Goal: Check status: Check status

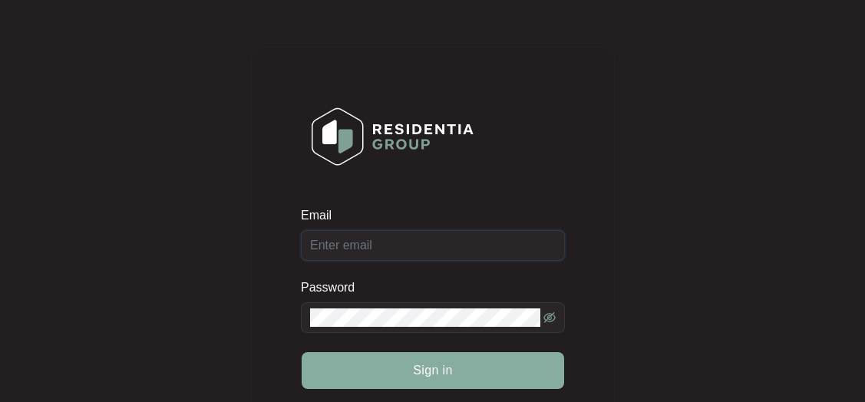
type input "[EMAIL_ADDRESS][DOMAIN_NAME]"
click at [410, 368] on button "Sign in" at bounding box center [433, 370] width 262 height 37
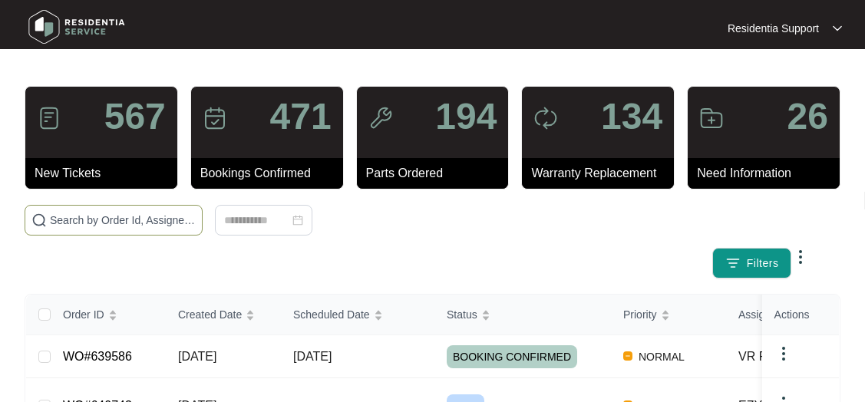
click at [115, 227] on input "text" at bounding box center [123, 220] width 146 height 17
paste input "610984"
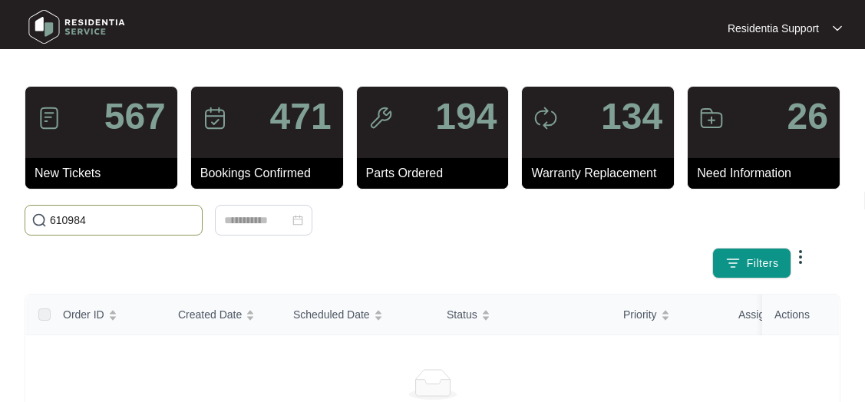
drag, startPoint x: 107, startPoint y: 217, endPoint x: -76, endPoint y: 239, distance: 183.9
click at [0, 239] on html "Residentia Support Residentia... 567 New Tickets 471 Bookings Confirmed 194 Par…" at bounding box center [432, 382] width 865 height 765
paste input "1047"
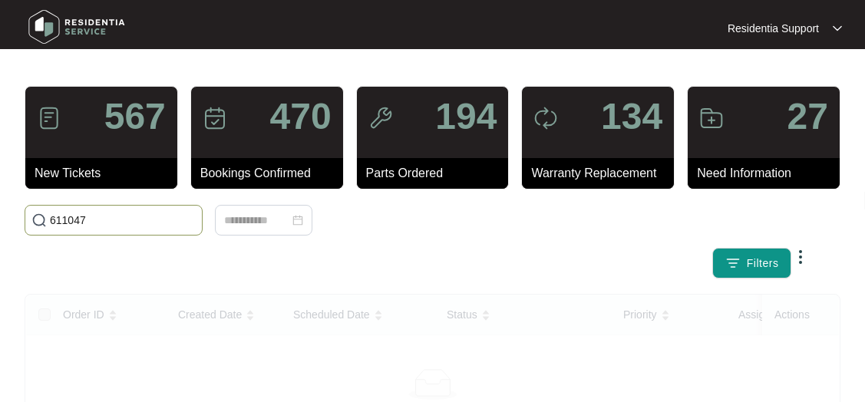
drag, startPoint x: 114, startPoint y: 223, endPoint x: 15, endPoint y: 222, distance: 98.2
click at [0, 225] on html "Residentia Support Residentia... 567 New Tickets 470 Bookings Confirmed 194 Par…" at bounding box center [432, 382] width 865 height 765
paste input "WA050825HM-1"
drag, startPoint x: 139, startPoint y: 215, endPoint x: 105, endPoint y: 221, distance: 34.3
click at [5, 227] on main "567 New Tickets 471 Bookings Confirmed 194 Parts Ordered 134 Warranty Replaceme…" at bounding box center [432, 382] width 865 height 765
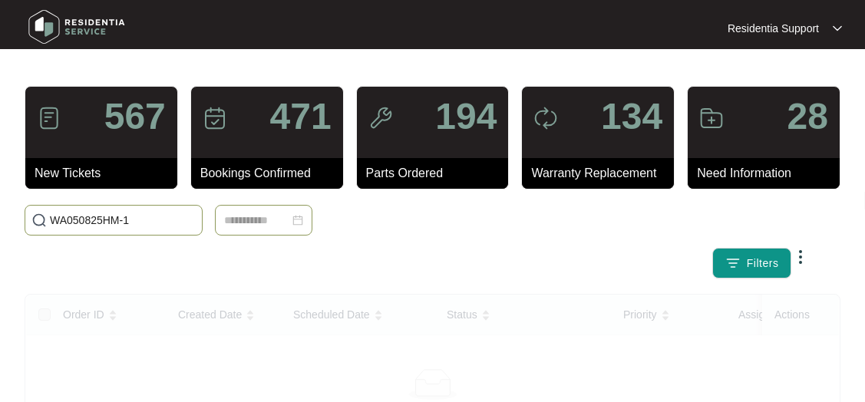
paste input "623139"
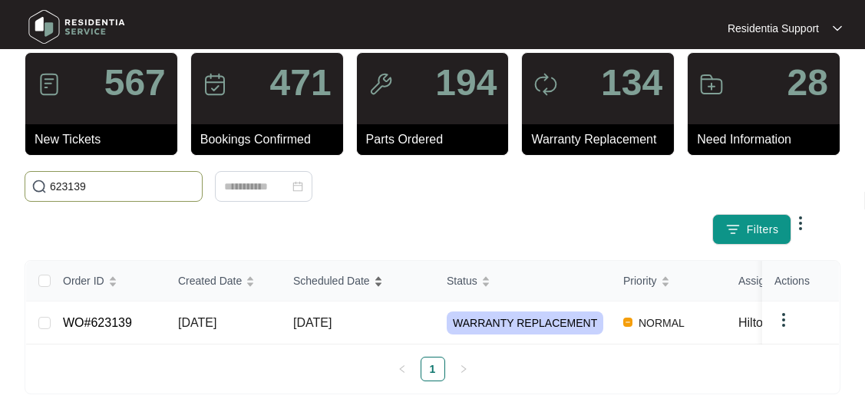
scroll to position [61, 0]
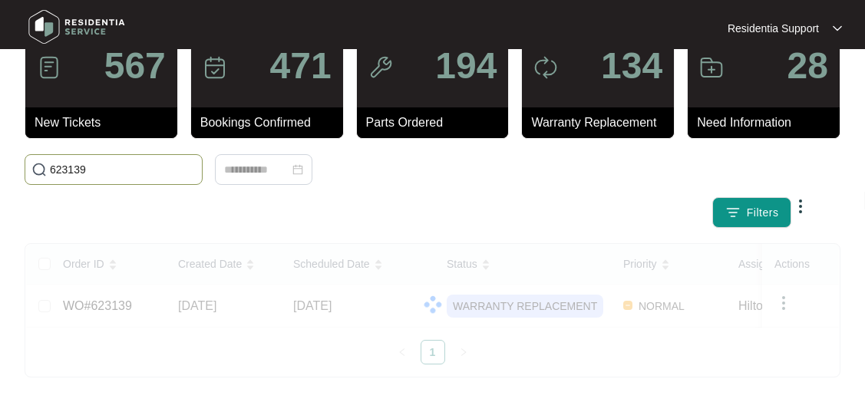
drag, startPoint x: 153, startPoint y: 153, endPoint x: -66, endPoint y: 178, distance: 220.8
click at [0, 178] on html "Residentia Support Residentia... 567 New Tickets 471 Bookings Confirmed 194 Par…" at bounding box center [432, 175] width 865 height 453
paste input "36072"
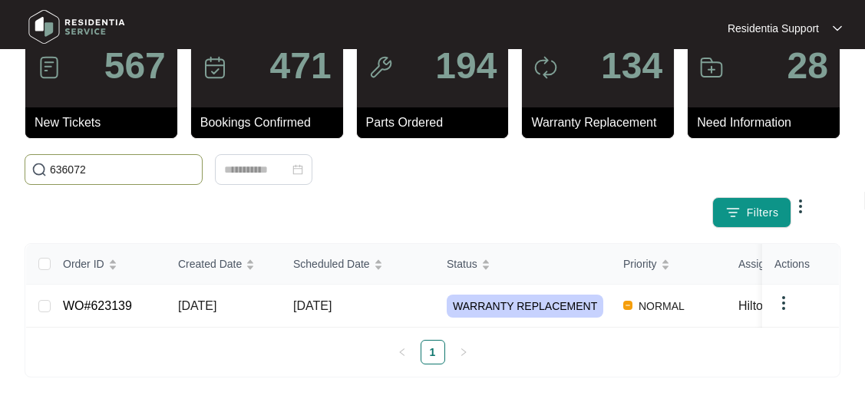
type input "636072"
click at [122, 161] on input "636072" at bounding box center [123, 169] width 146 height 17
drag, startPoint x: 122, startPoint y: 159, endPoint x: 118, endPoint y: 189, distance: 30.2
click at [0, 191] on html "Residentia Support Residentia... 567 New Tickets 471 Bookings Confirmed 194 Par…" at bounding box center [432, 175] width 865 height 453
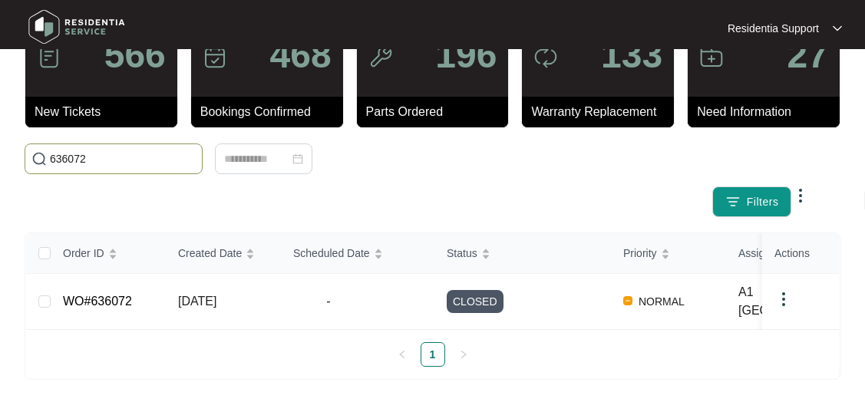
drag, startPoint x: 124, startPoint y: 151, endPoint x: 282, endPoint y: 191, distance: 163.0
click at [0, 209] on html "Residentia Support Residentia... 566 New Tickets 468 Bookings Confirmed 196 Par…" at bounding box center [432, 172] width 865 height 466
click at [267, 289] on td "[DATE]" at bounding box center [223, 302] width 115 height 56
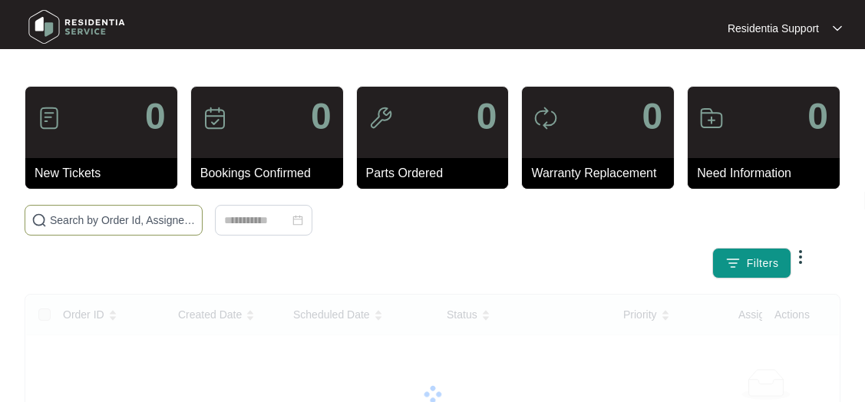
scroll to position [61, 0]
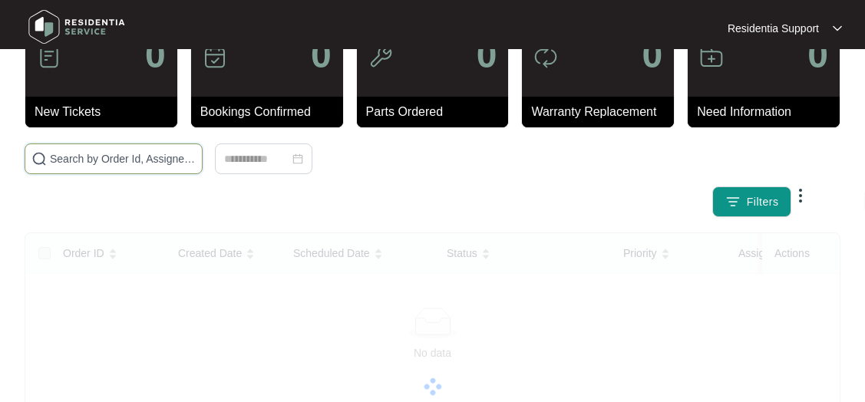
click at [109, 160] on input "text" at bounding box center [123, 158] width 146 height 17
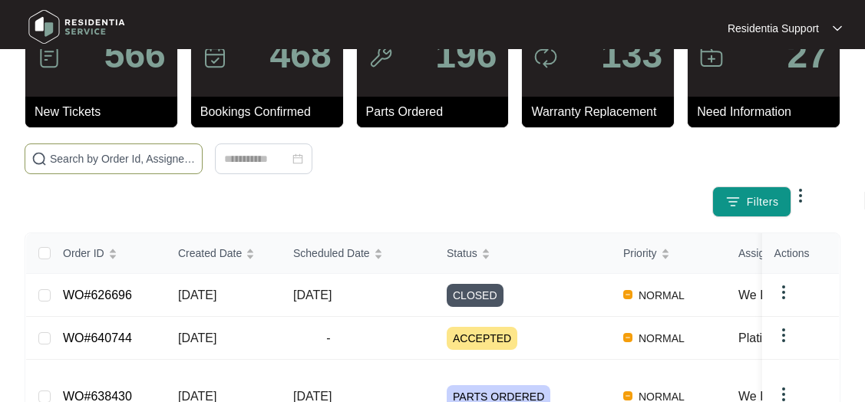
paste input "WA250825HM-3"
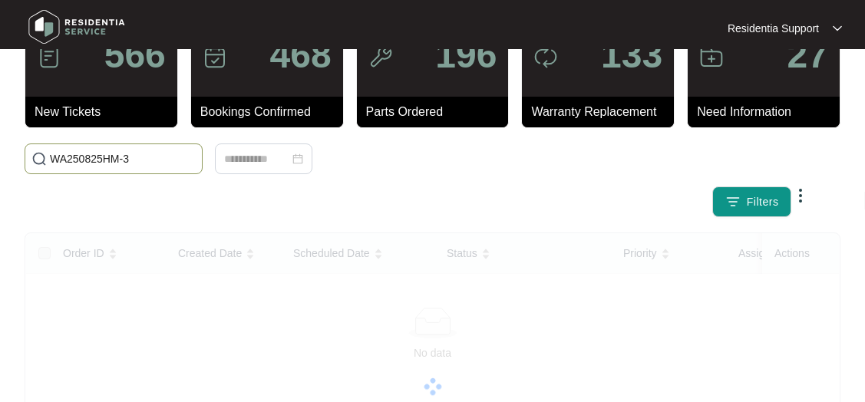
click at [141, 154] on input "WA250825HM-3" at bounding box center [123, 158] width 146 height 17
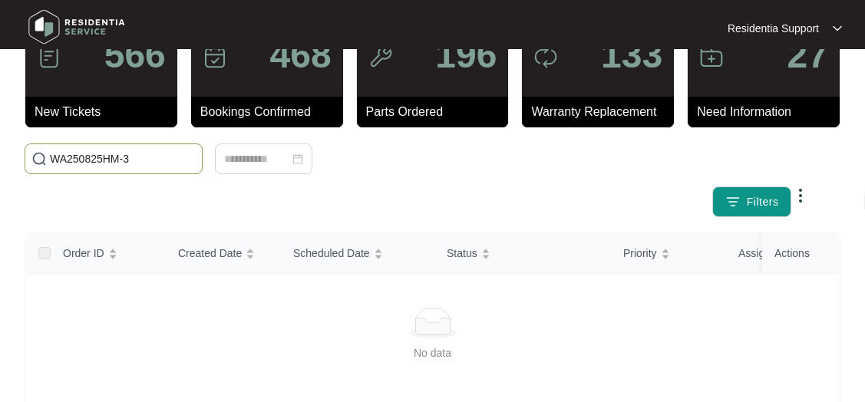
click at [145, 160] on input "WA250825HM-3" at bounding box center [123, 158] width 146 height 17
drag, startPoint x: 145, startPoint y: 160, endPoint x: 198, endPoint y: 177, distance: 55.6
click at [0, 189] on html "Residentia Support Residentia... 566 New Tickets 468 Bookings Confirmed 196 Par…" at bounding box center [432, 321] width 865 height 765
paste input "636072"
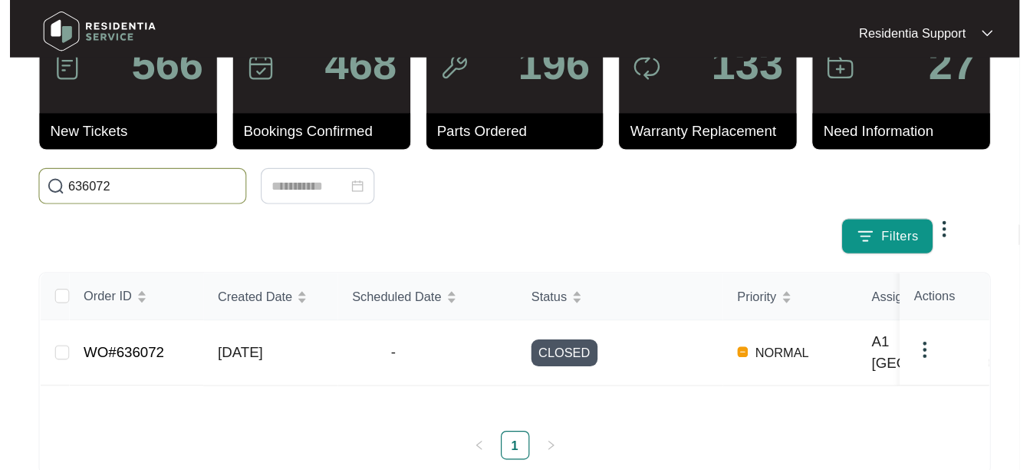
scroll to position [0, 0]
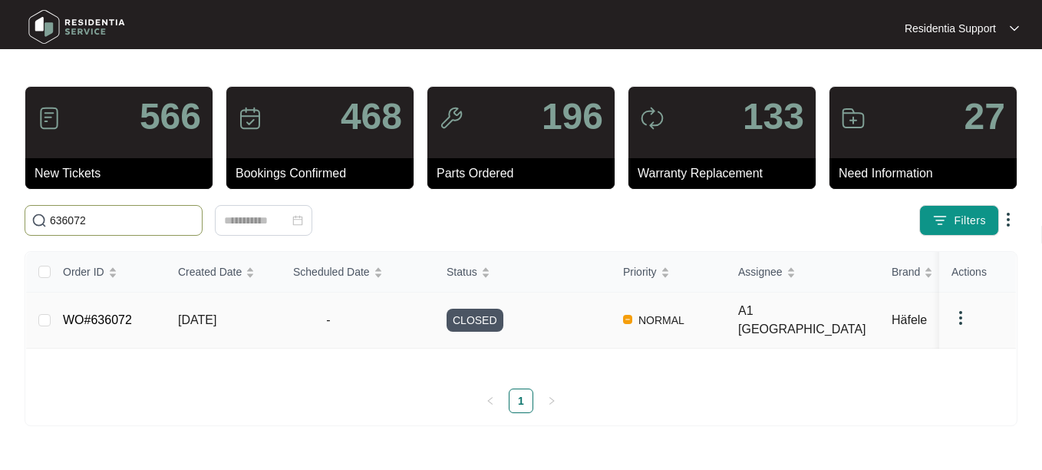
type input "636072"
click at [269, 318] on td "[DATE]" at bounding box center [223, 320] width 115 height 56
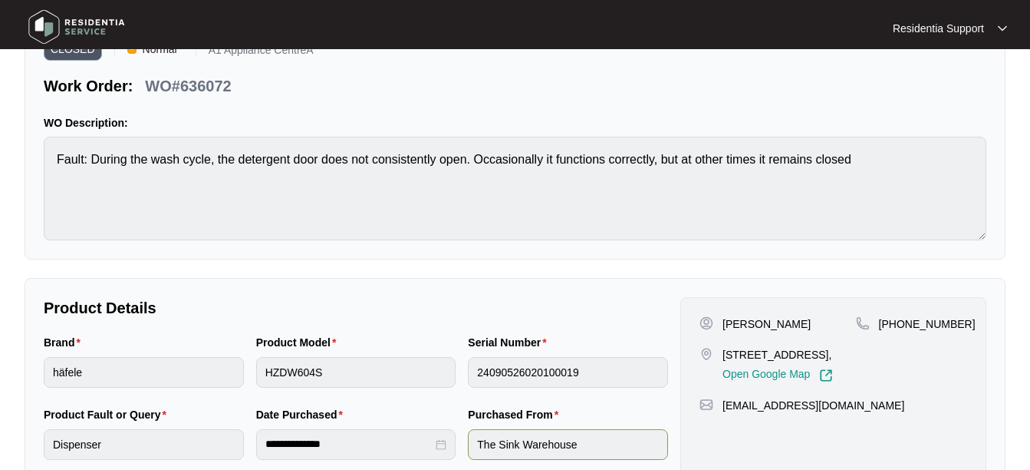
scroll to position [77, 0]
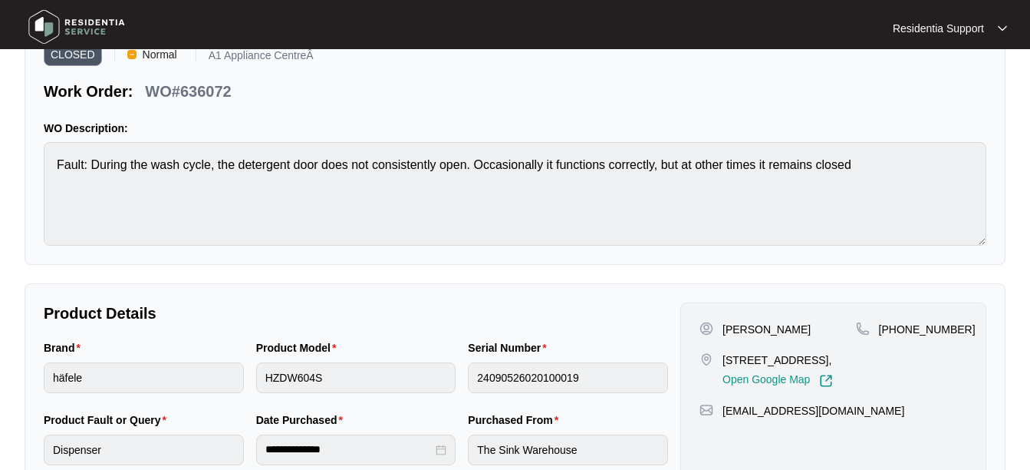
click at [875, 110] on div "CLOSED Normal A1 Appliance CentreÂ Work Order: WO#636072 WO Description: Fault:…" at bounding box center [515, 146] width 981 height 237
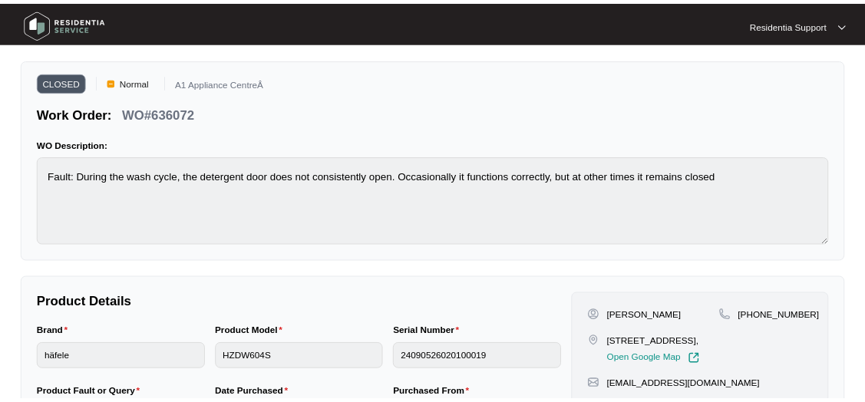
scroll to position [0, 0]
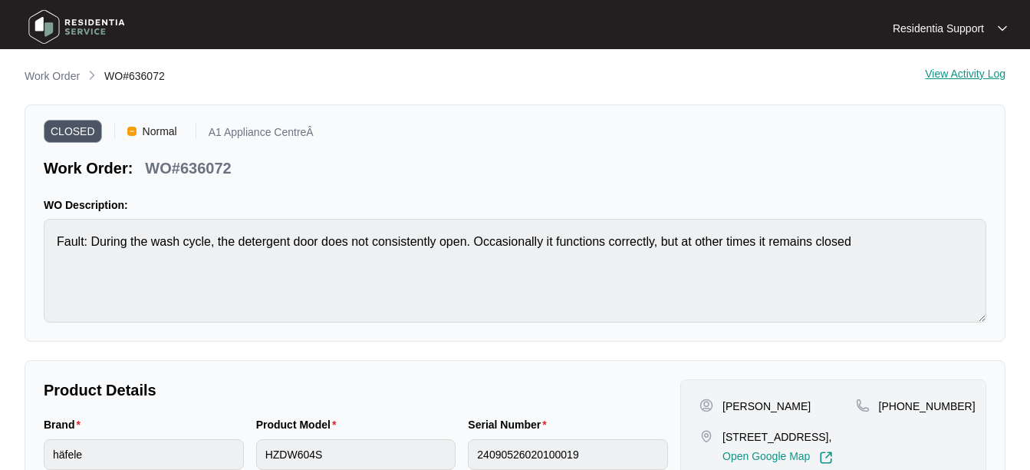
click at [213, 161] on p "WO#636072" at bounding box center [188, 167] width 86 height 21
copy p "636072"
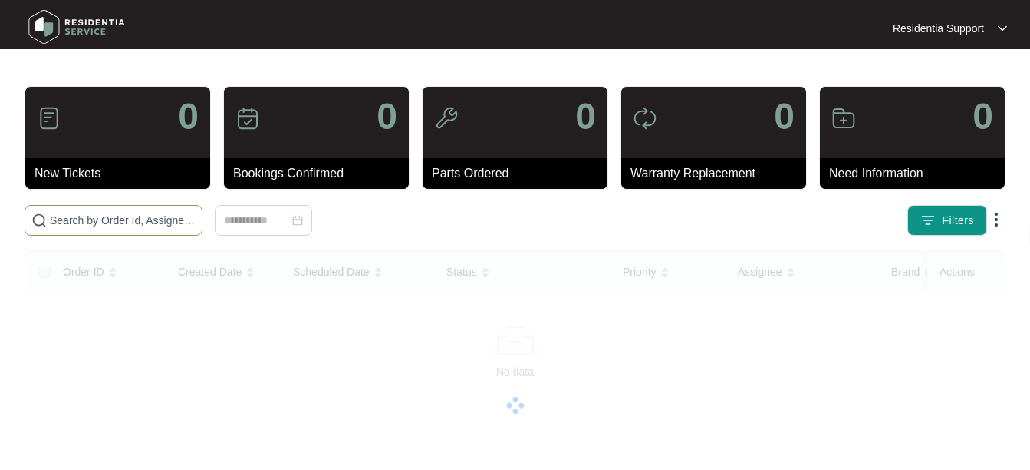
click at [162, 221] on input "text" at bounding box center [123, 220] width 146 height 17
paste input "636072"
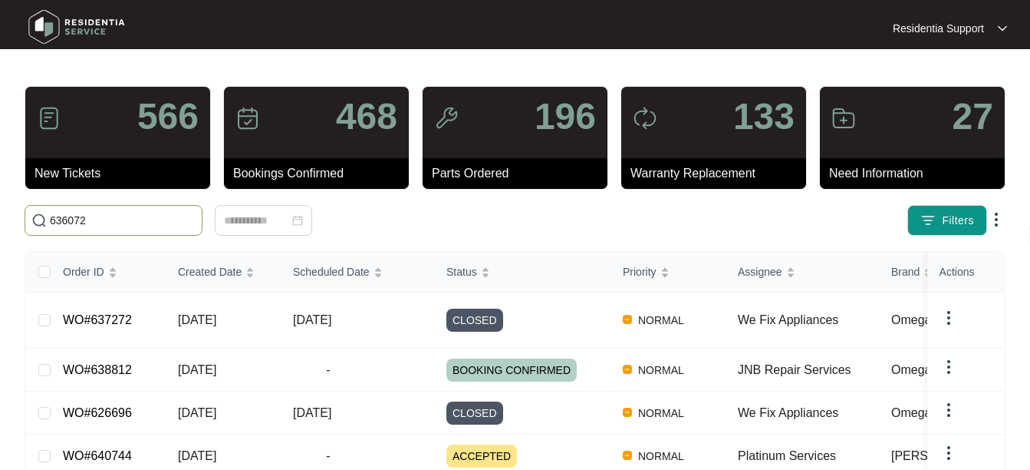
click at [146, 216] on input "636072" at bounding box center [123, 220] width 146 height 17
type input "636072"
click at [147, 223] on input "636072" at bounding box center [123, 220] width 146 height 17
click at [147, 222] on input "636072" at bounding box center [123, 220] width 146 height 17
